Goal: Task Accomplishment & Management: Complete application form

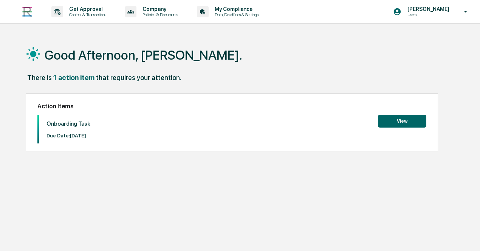
click at [403, 122] on button "View" at bounding box center [402, 121] width 48 height 13
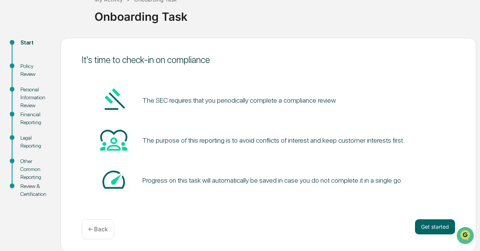
scroll to position [53, 0]
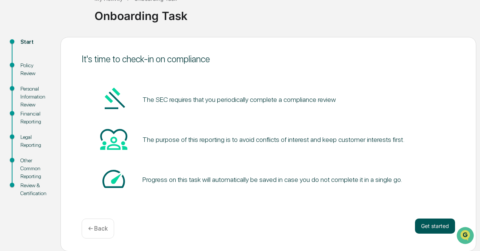
click at [432, 223] on button "Get started" at bounding box center [435, 226] width 40 height 15
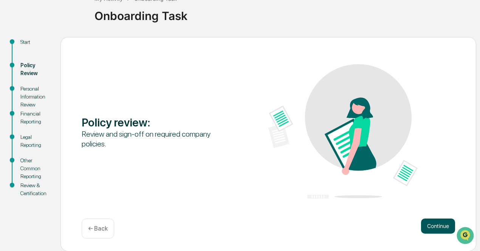
click at [441, 223] on button "Continue" at bounding box center [438, 226] width 34 height 15
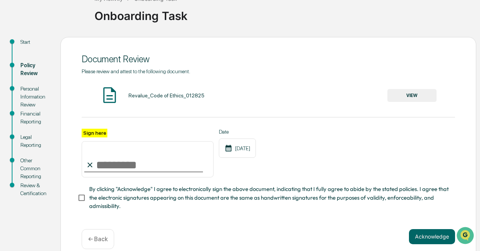
click at [401, 100] on button "VIEW" at bounding box center [411, 95] width 49 height 13
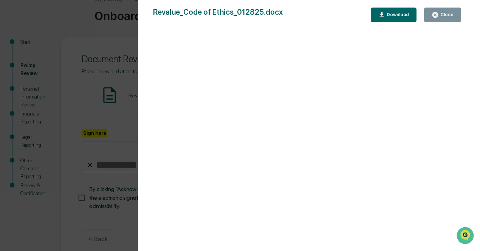
click at [381, 16] on icon "button" at bounding box center [381, 14] width 7 height 7
click at [109, 35] on div "Version History [DATE] 02:01 PM [PERSON_NAME] [DATE] 02:26 PM [PERSON_NAME] [DA…" at bounding box center [240, 125] width 480 height 251
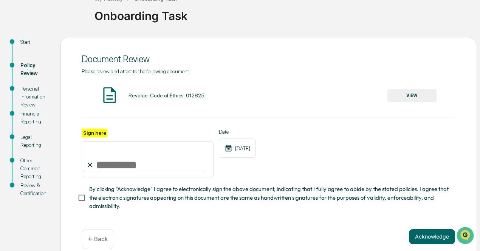
click at [102, 169] on input "Sign here" at bounding box center [148, 159] width 132 height 36
type input "**********"
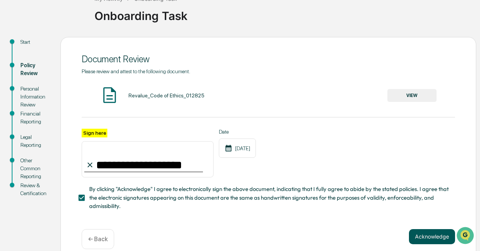
click at [425, 243] on button "Acknowledge" at bounding box center [432, 236] width 46 height 15
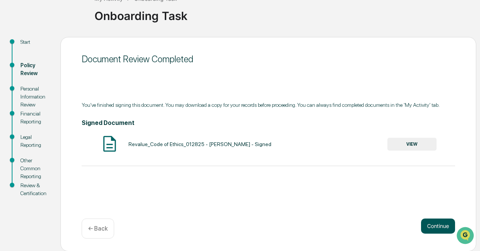
click at [427, 224] on button "Continue" at bounding box center [438, 226] width 34 height 15
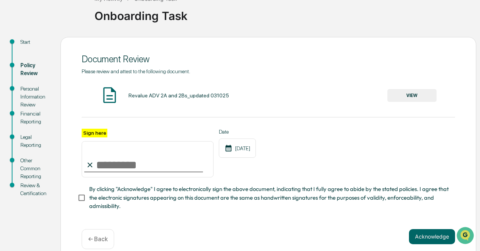
click at [403, 96] on button "VIEW" at bounding box center [411, 95] width 49 height 13
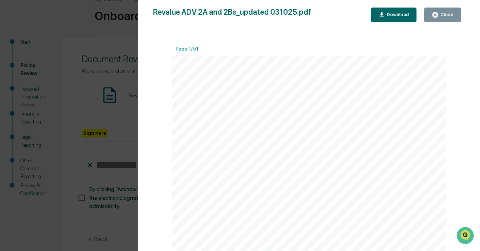
click at [384, 12] on icon "button" at bounding box center [382, 14] width 4 height 5
click at [119, 42] on div "Version History [DATE] 09:32 PM [PERSON_NAME] [DATE] 02:28 PM [PERSON_NAME] Rev…" at bounding box center [240, 125] width 480 height 251
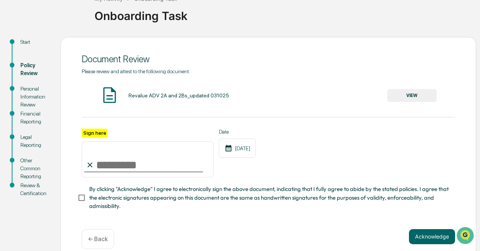
click at [106, 171] on input "Sign here" at bounding box center [148, 159] width 132 height 36
type input "**********"
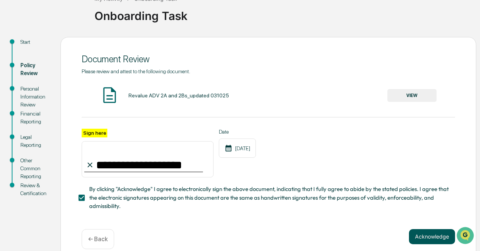
click at [435, 242] on button "Acknowledge" at bounding box center [432, 236] width 46 height 15
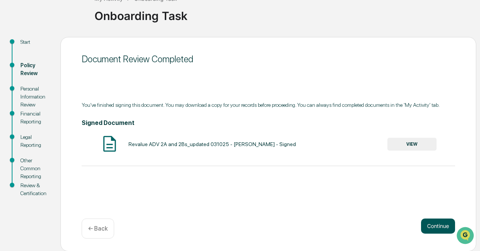
click at [431, 225] on button "Continue" at bounding box center [438, 226] width 34 height 15
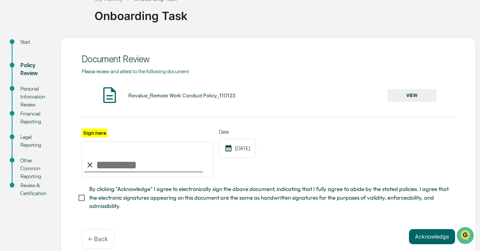
click at [407, 100] on button "VIEW" at bounding box center [411, 95] width 49 height 13
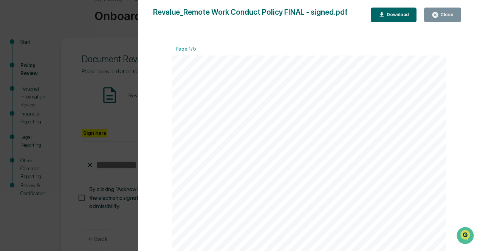
click at [384, 13] on icon "button" at bounding box center [382, 14] width 4 height 5
click at [445, 13] on div "Close" at bounding box center [446, 14] width 15 height 5
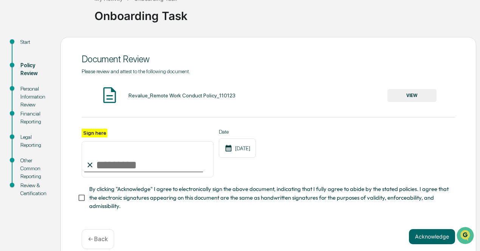
click at [163, 174] on input "Sign here" at bounding box center [148, 159] width 132 height 36
type input "**********"
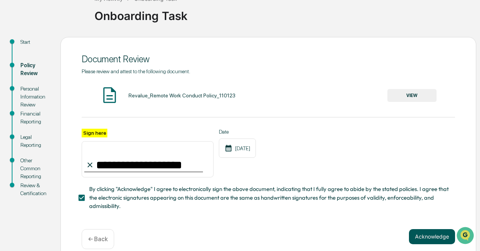
click at [433, 233] on button "Acknowledge" at bounding box center [432, 236] width 46 height 15
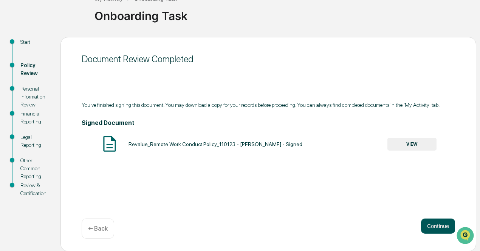
click at [435, 229] on button "Continue" at bounding box center [438, 226] width 34 height 15
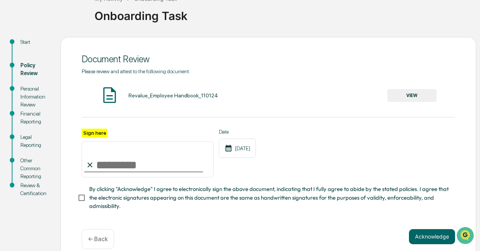
click at [413, 92] on button "VIEW" at bounding box center [411, 95] width 49 height 13
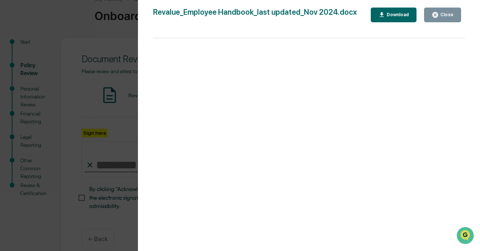
click at [392, 12] on div "Download" at bounding box center [397, 14] width 24 height 5
click at [99, 48] on div "Version History [DATE] 02:27 PM [PERSON_NAME] Revalue_Employee Handbook_last up…" at bounding box center [240, 125] width 480 height 251
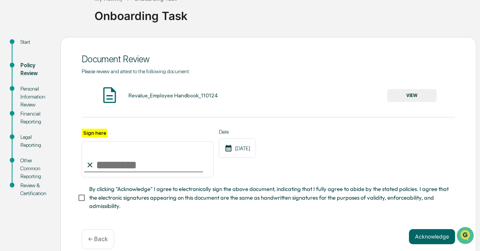
click at [136, 163] on input "Sign here" at bounding box center [148, 159] width 132 height 36
type input "**********"
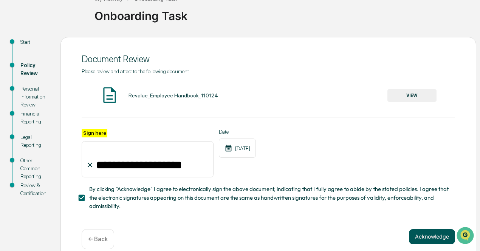
click at [431, 242] on button "Acknowledge" at bounding box center [432, 236] width 46 height 15
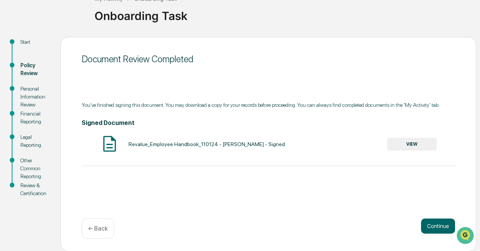
click at [407, 143] on button "VIEW" at bounding box center [411, 144] width 49 height 13
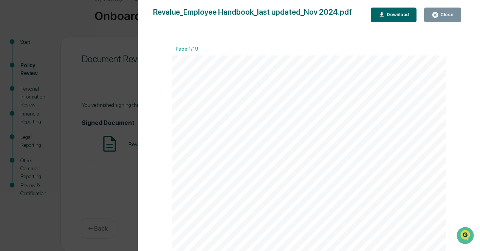
click at [386, 17] on icon "button" at bounding box center [381, 14] width 7 height 7
click at [79, 90] on div "Version History [DATE] 09:21 PM [PERSON_NAME] Revalue_Employee Handbook_last up…" at bounding box center [240, 125] width 480 height 251
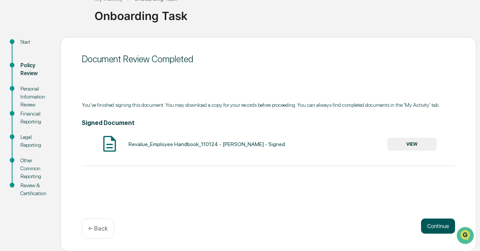
click at [436, 228] on button "Continue" at bounding box center [438, 226] width 34 height 15
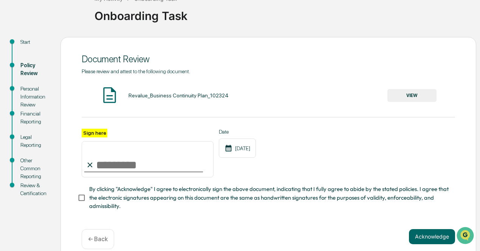
click at [148, 170] on input "Sign here" at bounding box center [148, 159] width 132 height 36
type input "**********"
click at [414, 93] on button "VIEW" at bounding box center [411, 95] width 49 height 13
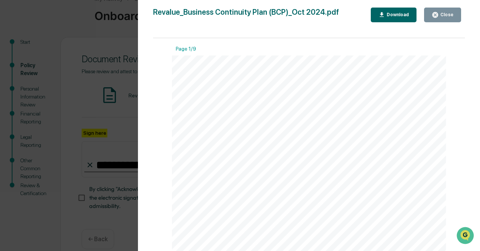
click at [395, 13] on div "Download" at bounding box center [397, 14] width 24 height 5
click at [444, 21] on button "Close" at bounding box center [442, 15] width 37 height 15
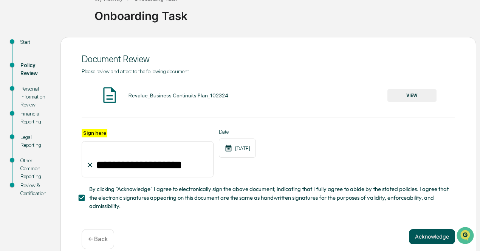
click at [429, 237] on button "Acknowledge" at bounding box center [432, 236] width 46 height 15
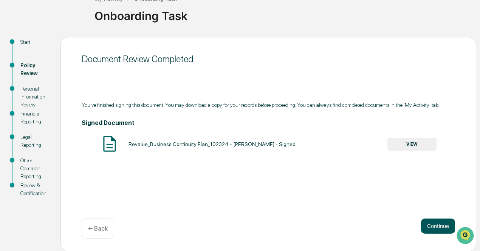
click at [434, 229] on button "Continue" at bounding box center [438, 226] width 34 height 15
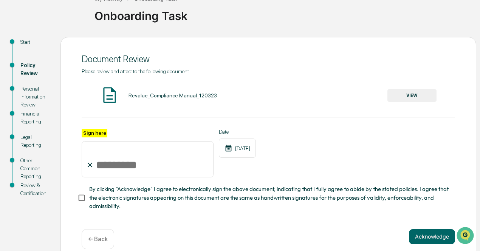
click at [415, 98] on button "VIEW" at bounding box center [411, 95] width 49 height 13
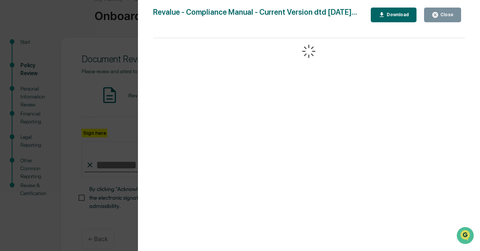
click at [396, 16] on div "Download" at bounding box center [397, 14] width 24 height 5
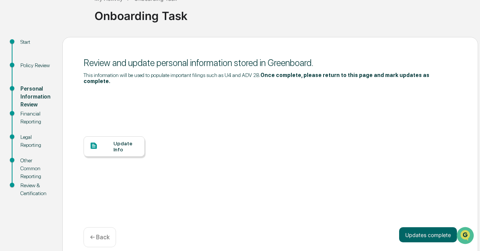
click at [110, 142] on div at bounding box center [102, 146] width 24 height 9
click at [417, 232] on button "Updates complete" at bounding box center [428, 235] width 58 height 15
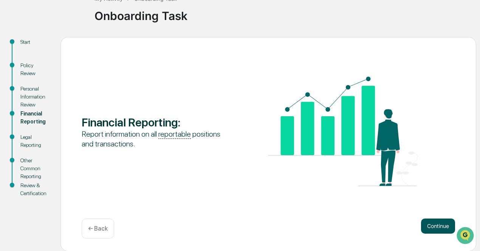
click at [436, 220] on button "Continue" at bounding box center [438, 226] width 34 height 15
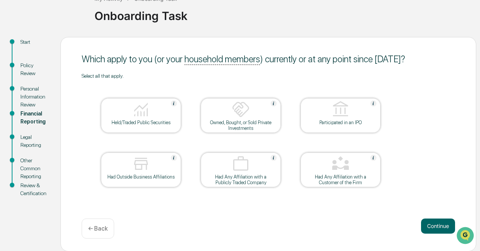
click at [134, 117] on img at bounding box center [141, 110] width 18 height 18
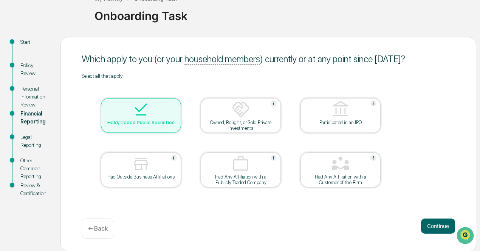
click at [253, 119] on div at bounding box center [241, 110] width 76 height 19
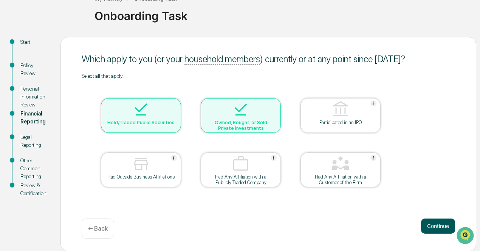
click at [440, 229] on button "Continue" at bounding box center [438, 226] width 34 height 15
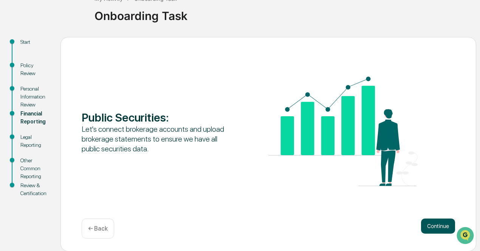
click at [441, 227] on button "Continue" at bounding box center [438, 226] width 34 height 15
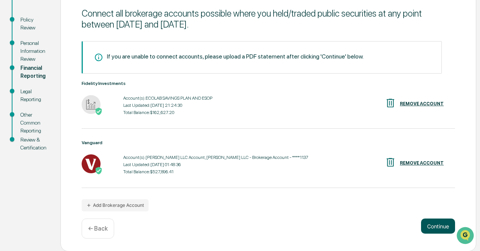
click at [424, 229] on button "Continue" at bounding box center [438, 226] width 34 height 15
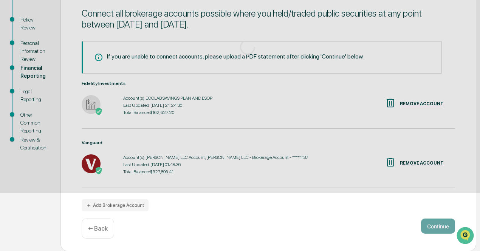
scroll to position [53, 0]
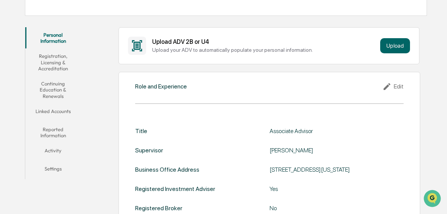
click at [389, 87] on icon at bounding box center [388, 86] width 11 height 9
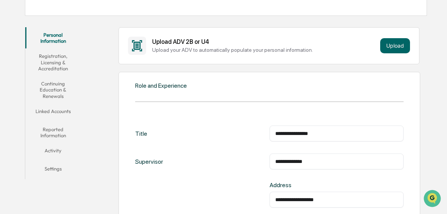
click at [276, 132] on input "**********" at bounding box center [337, 134] width 123 height 8
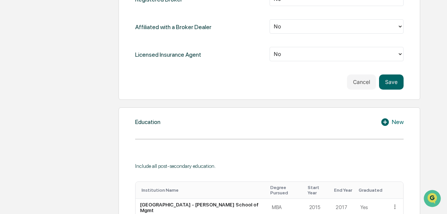
scroll to position [348, 0]
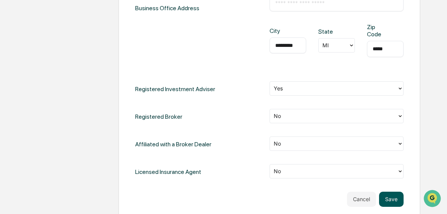
type input "**********"
click at [390, 199] on button "Save" at bounding box center [391, 199] width 25 height 15
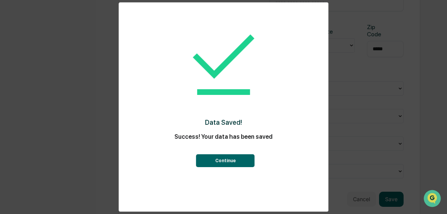
click at [230, 158] on button "Continue" at bounding box center [226, 160] width 59 height 13
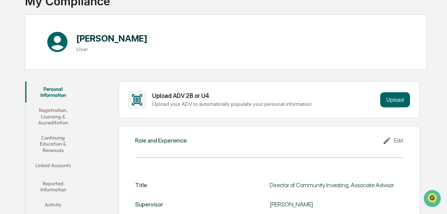
scroll to position [113, 0]
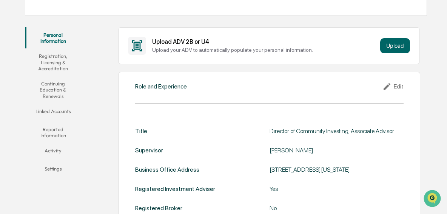
click at [53, 64] on button "Registration, Licensing & Accreditation" at bounding box center [53, 62] width 56 height 28
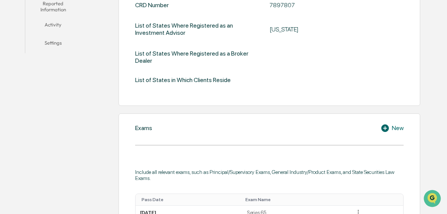
scroll to position [70, 0]
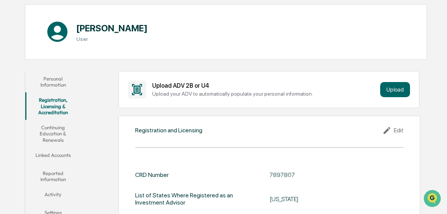
click at [52, 139] on button "Continuing Education & Renewals" at bounding box center [53, 134] width 56 height 28
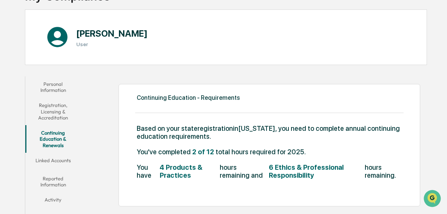
scroll to position [95, 0]
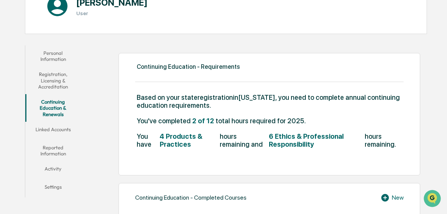
click at [58, 130] on button "Linked Accounts" at bounding box center [53, 131] width 56 height 18
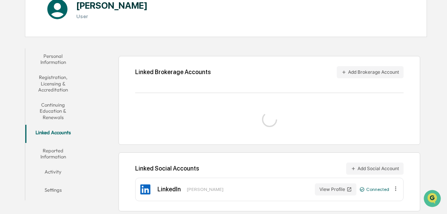
scroll to position [95, 0]
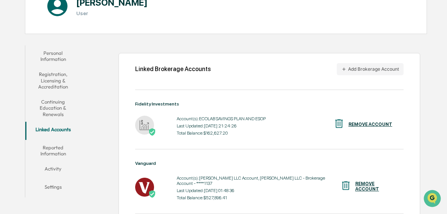
click at [55, 148] on button "Reported Information" at bounding box center [53, 151] width 56 height 22
